Goal: Check status: Check status

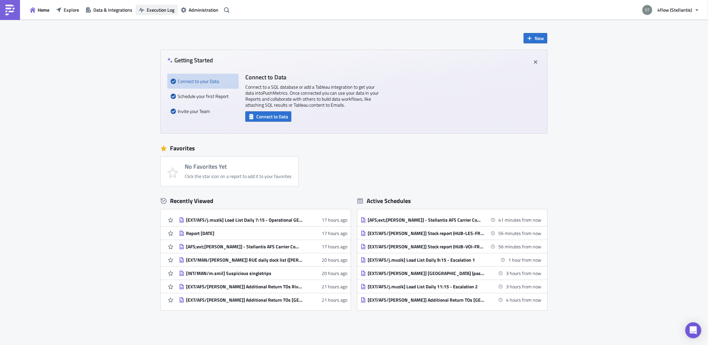
click at [156, 11] on span "Execution Log" at bounding box center [161, 9] width 28 height 7
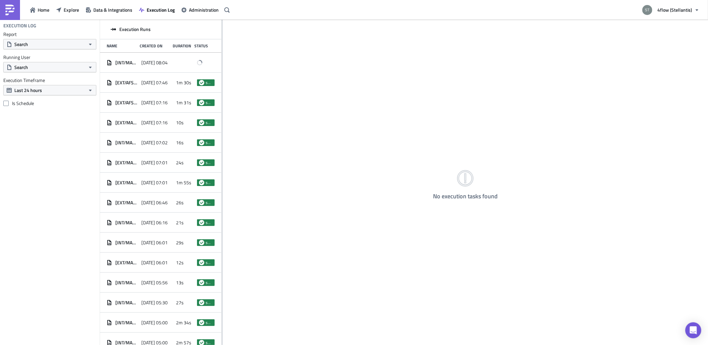
scroll to position [23, 0]
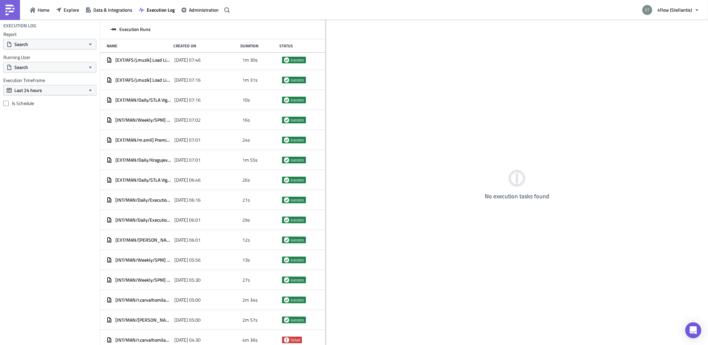
drag, startPoint x: 222, startPoint y: 95, endPoint x: 325, endPoint y: 104, distance: 104.1
click at [325, 104] on div at bounding box center [325, 183] width 1 height 326
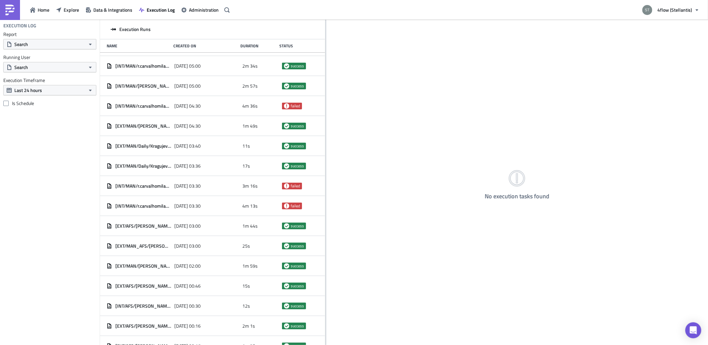
scroll to position [319, 0]
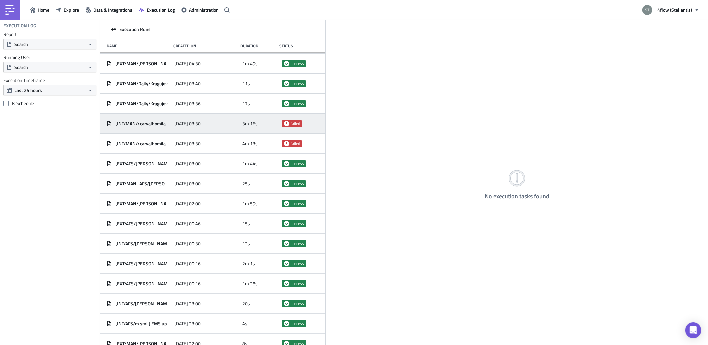
click at [191, 128] on div "[DATE] 03:30" at bounding box center [207, 124] width 65 height 12
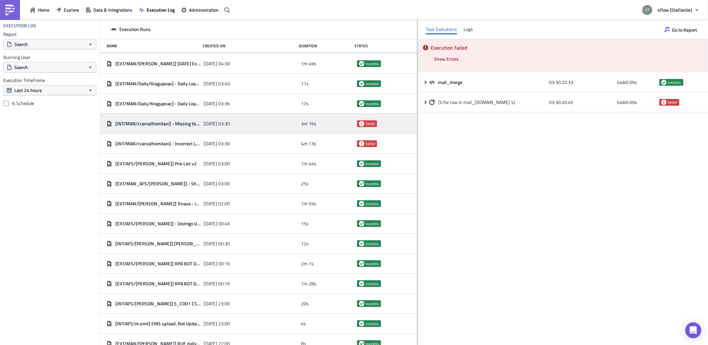
drag, startPoint x: 325, startPoint y: 104, endPoint x: 416, endPoint y: 118, distance: 91.6
click at [417, 118] on div at bounding box center [417, 183] width 1 height 326
click at [444, 57] on span "Show Errors" at bounding box center [445, 58] width 25 height 7
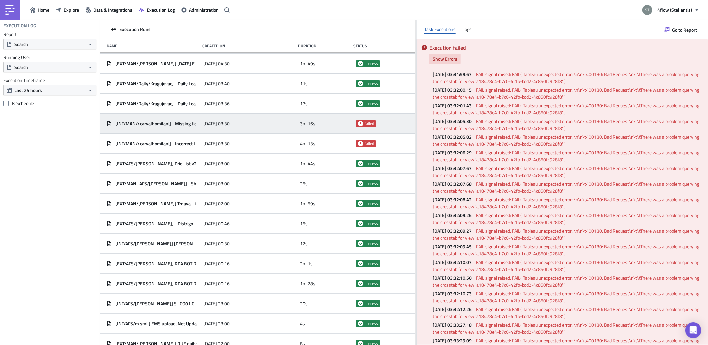
click at [442, 58] on span "Show Errors" at bounding box center [445, 58] width 25 height 7
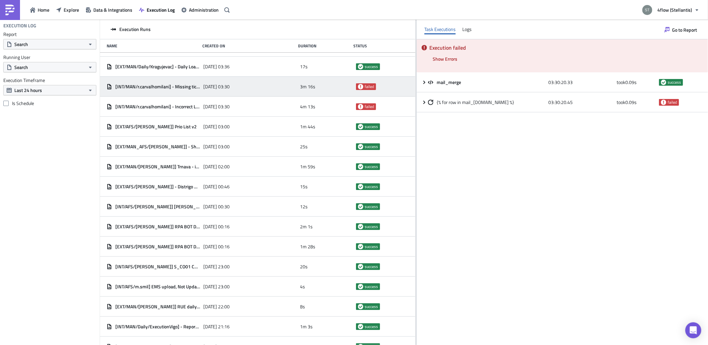
scroll to position [245, 0]
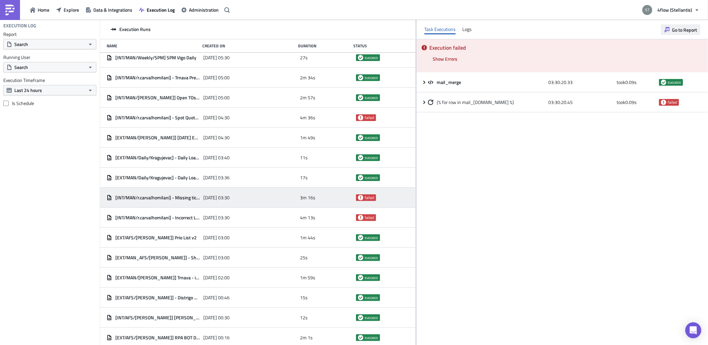
click at [680, 29] on span "Go to Report" at bounding box center [684, 29] width 25 height 7
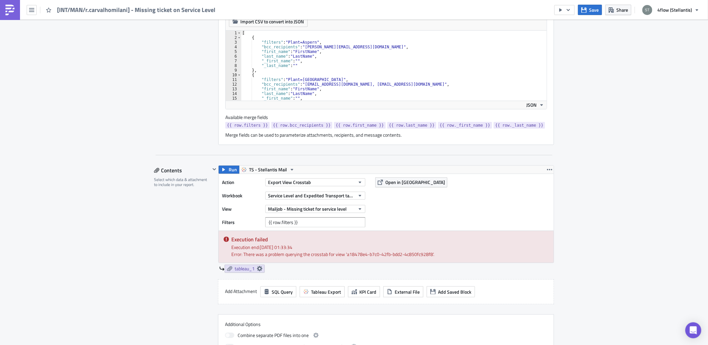
scroll to position [259, 0]
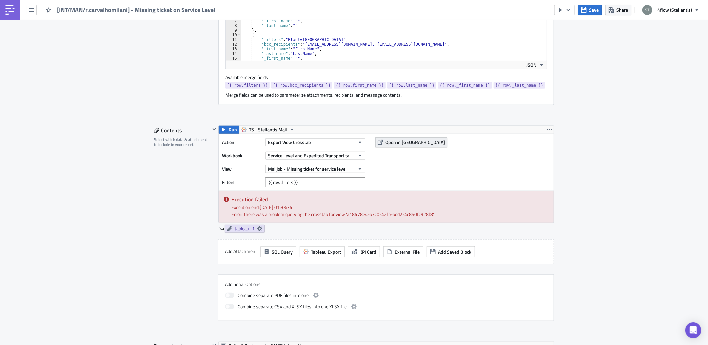
click at [398, 140] on span "Open in [GEOGRAPHIC_DATA]" at bounding box center [416, 142] width 60 height 7
click at [233, 133] on span "Run" at bounding box center [233, 130] width 8 height 8
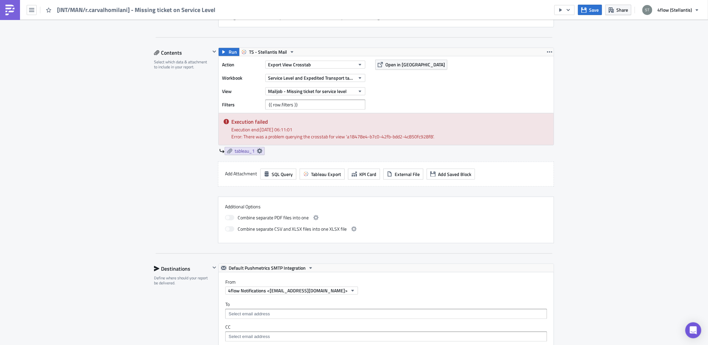
scroll to position [296, 0]
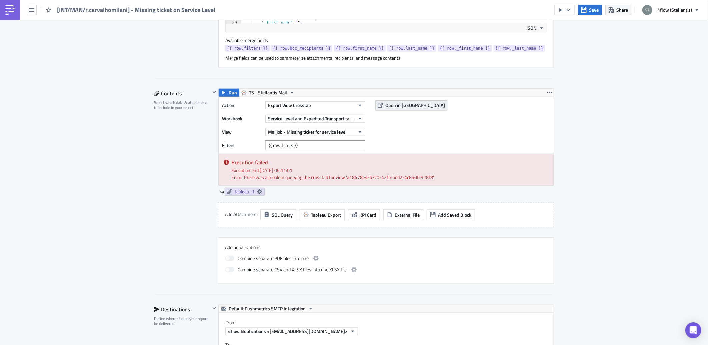
click at [395, 105] on span "Open in [GEOGRAPHIC_DATA]" at bounding box center [416, 105] width 60 height 7
